Goal: Task Accomplishment & Management: Manage account settings

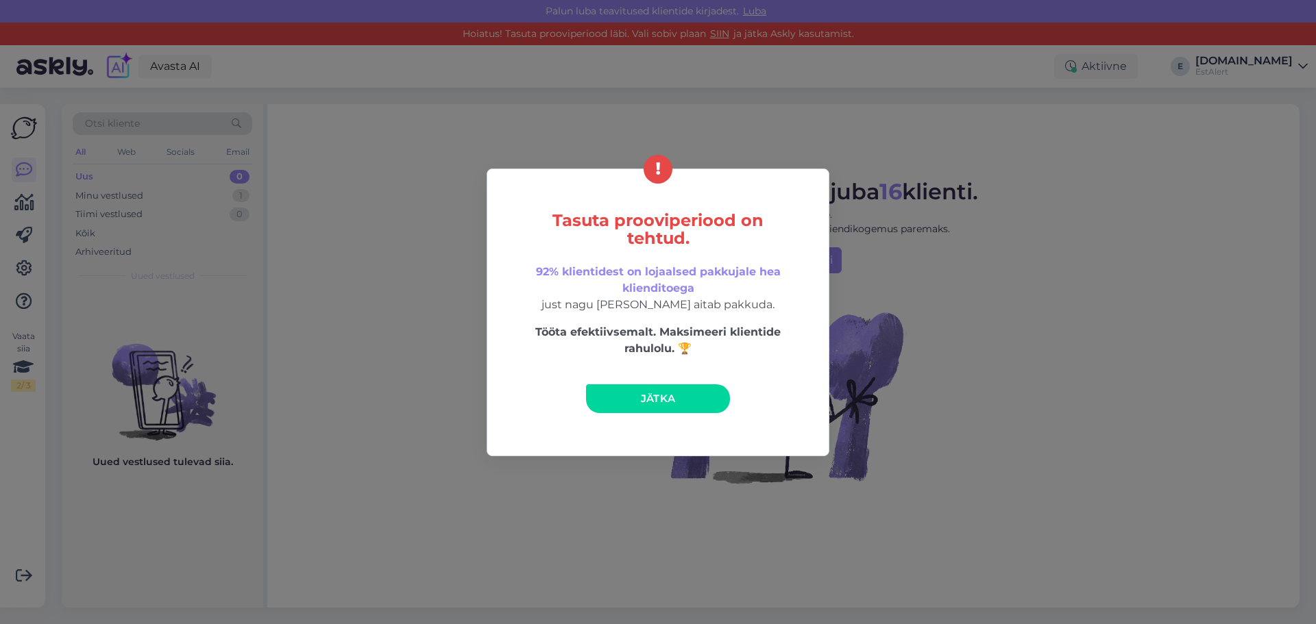
click at [678, 402] on link "Jätka" at bounding box center [658, 398] width 144 height 29
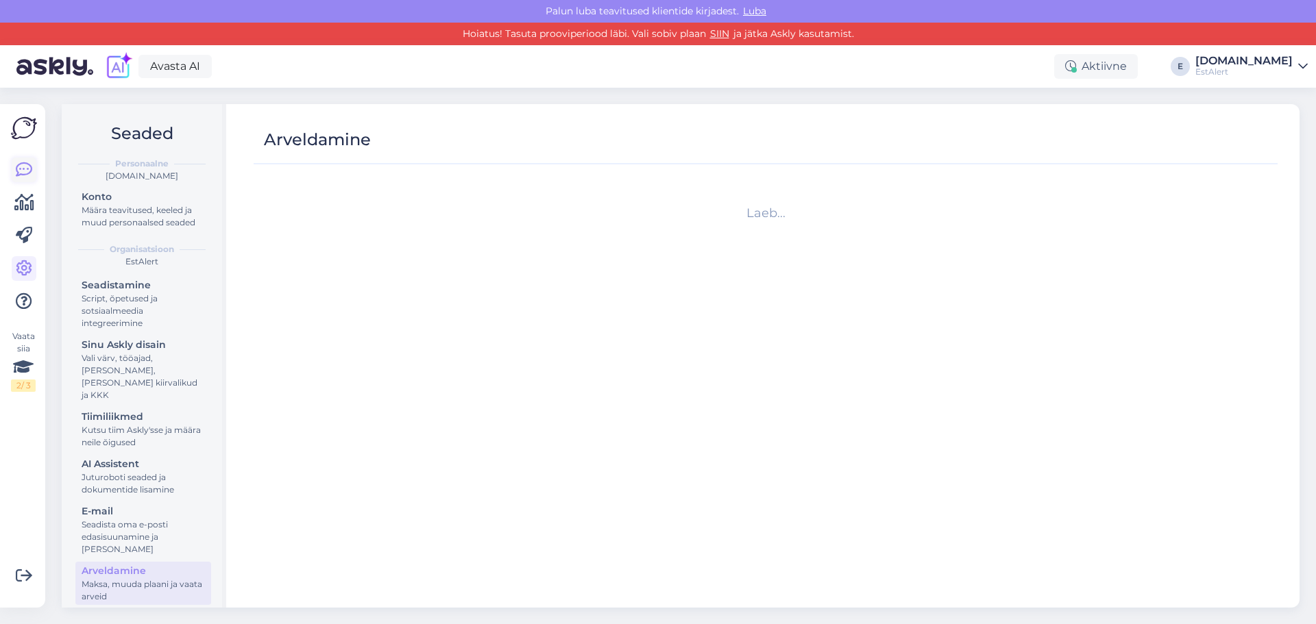
click at [12, 171] on link at bounding box center [24, 170] width 25 height 25
